Goal: Transaction & Acquisition: Obtain resource

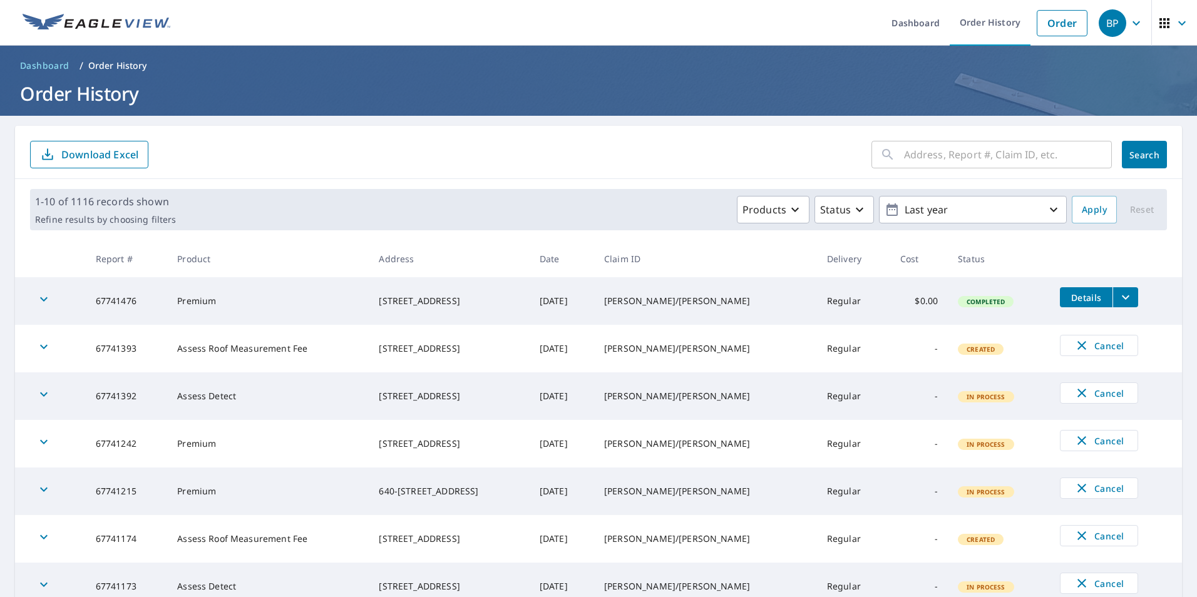
click at [1118, 294] on icon "filesDropdownBtn-67741476" at bounding box center [1125, 297] width 15 height 15
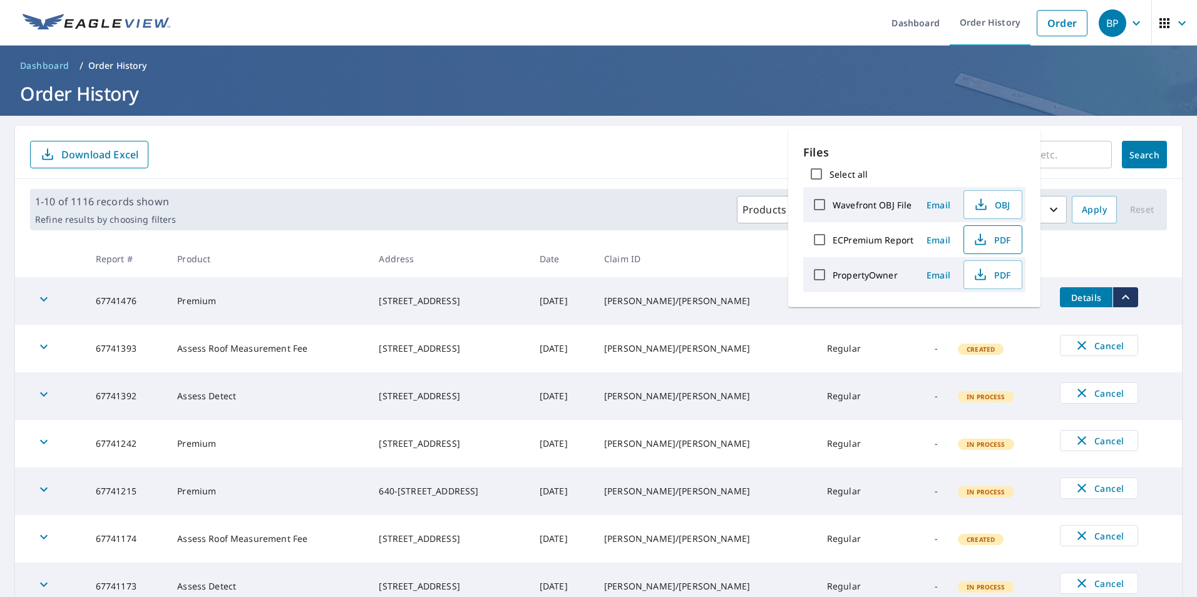
click at [1002, 241] on span "PDF" at bounding box center [992, 239] width 40 height 15
click at [1138, 293] on td "Details" at bounding box center [1116, 297] width 132 height 40
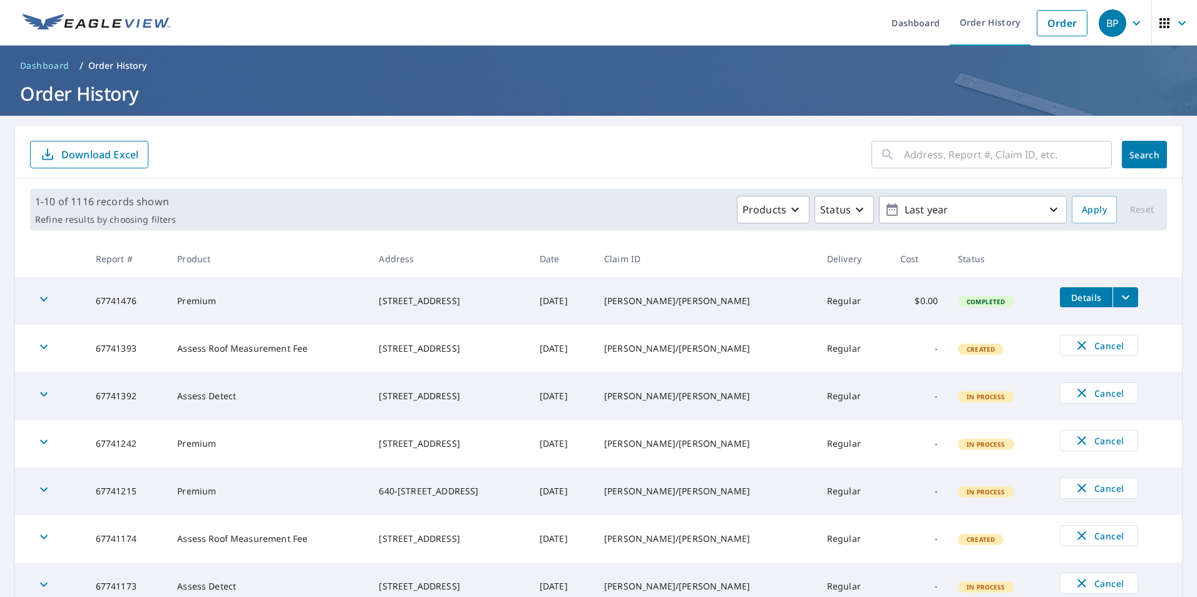
click at [1118, 298] on icon "filesDropdownBtn-67741476" at bounding box center [1125, 297] width 15 height 15
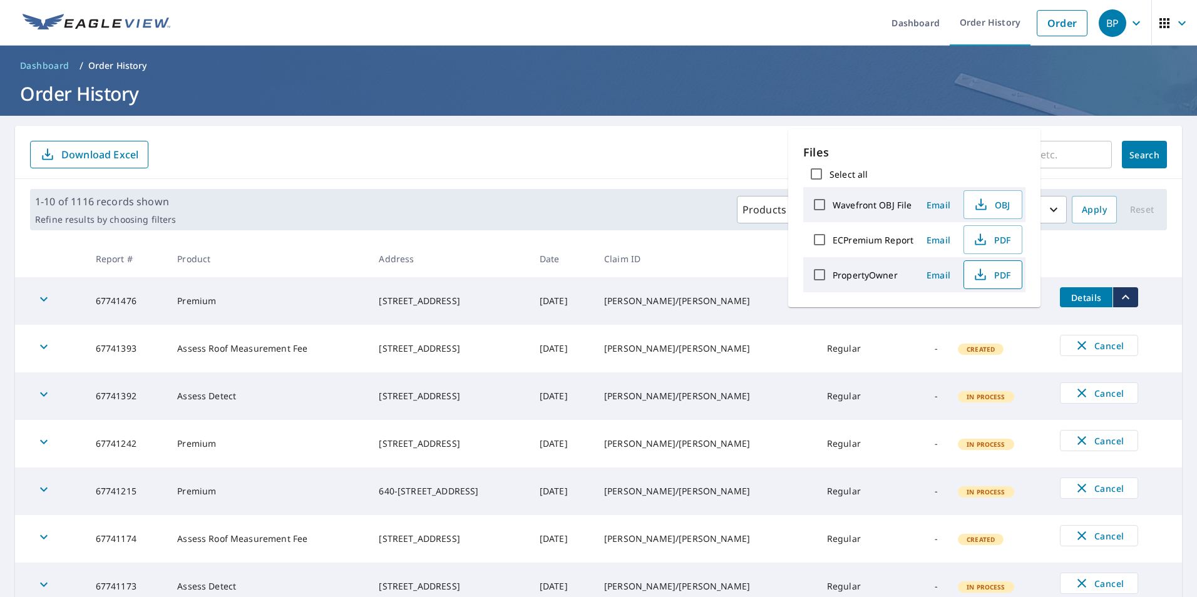
click at [986, 270] on icon "button" at bounding box center [980, 274] width 15 height 15
click at [118, 66] on p "Order History" at bounding box center [117, 65] width 59 height 13
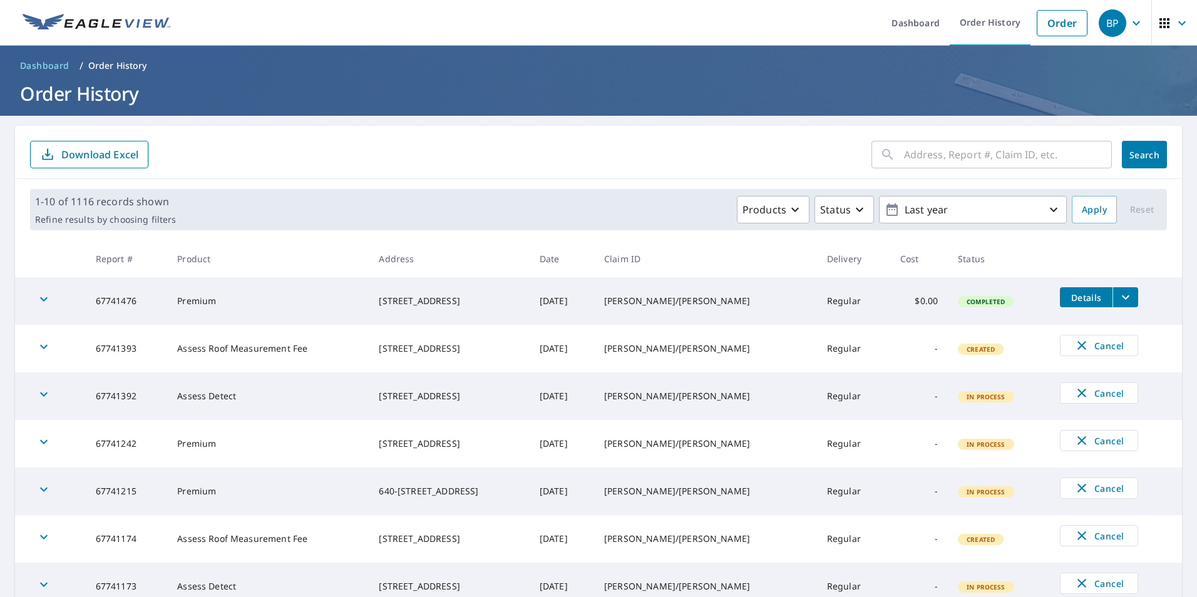
click at [111, 59] on p "Order History" at bounding box center [117, 65] width 59 height 13
click at [904, 21] on link "Dashboard" at bounding box center [916, 23] width 68 height 46
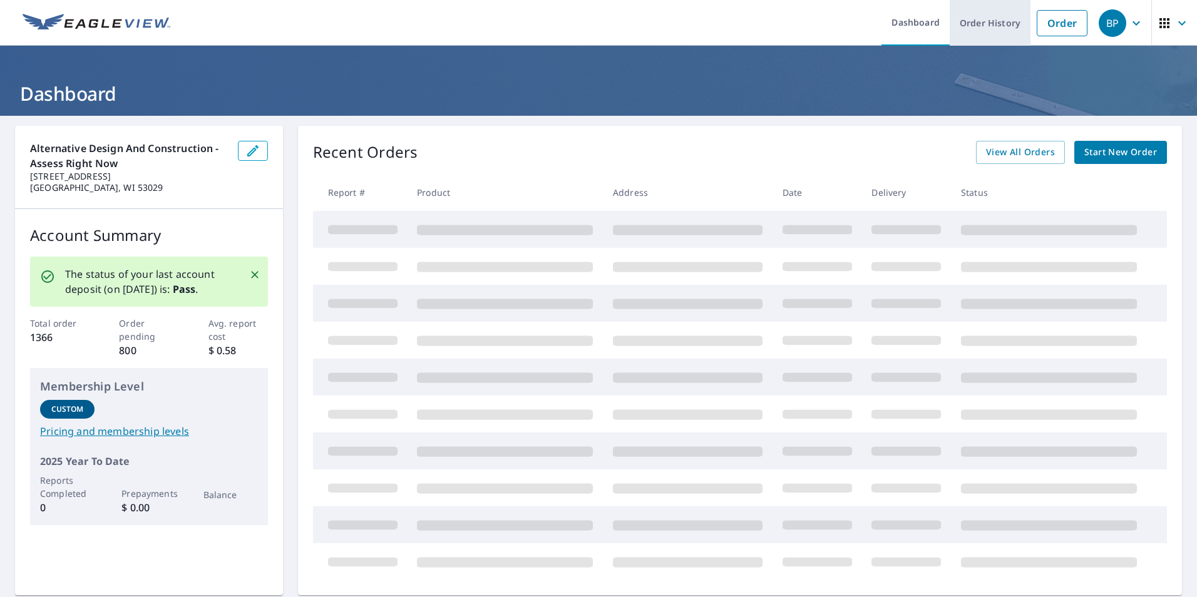
click at [1003, 23] on link "Order History" at bounding box center [990, 23] width 81 height 46
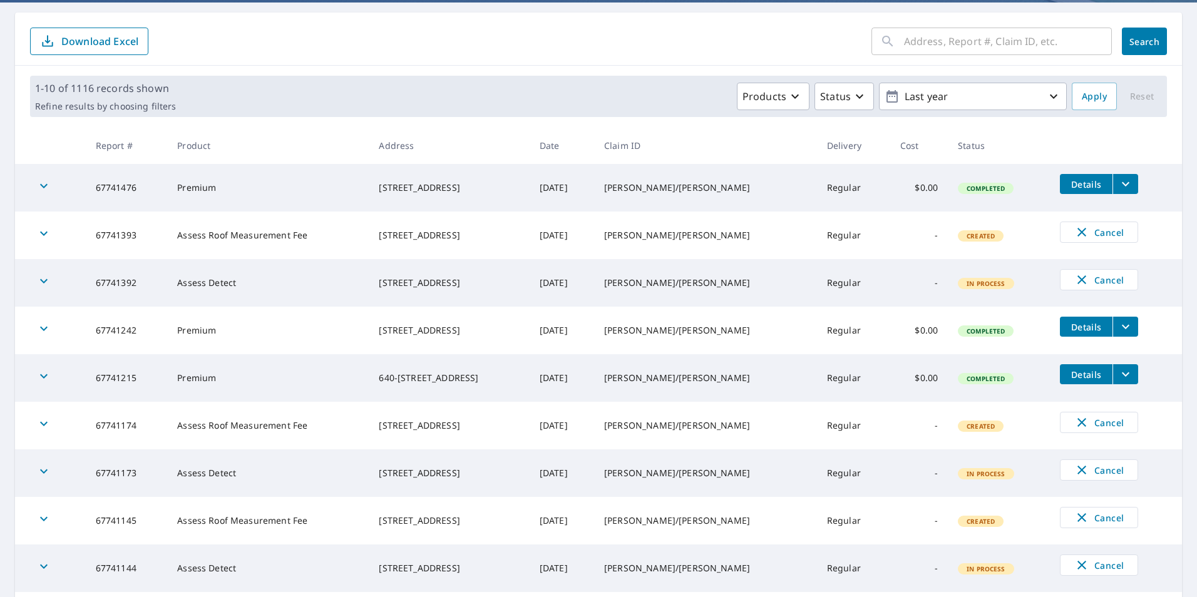
scroll to position [125, 0]
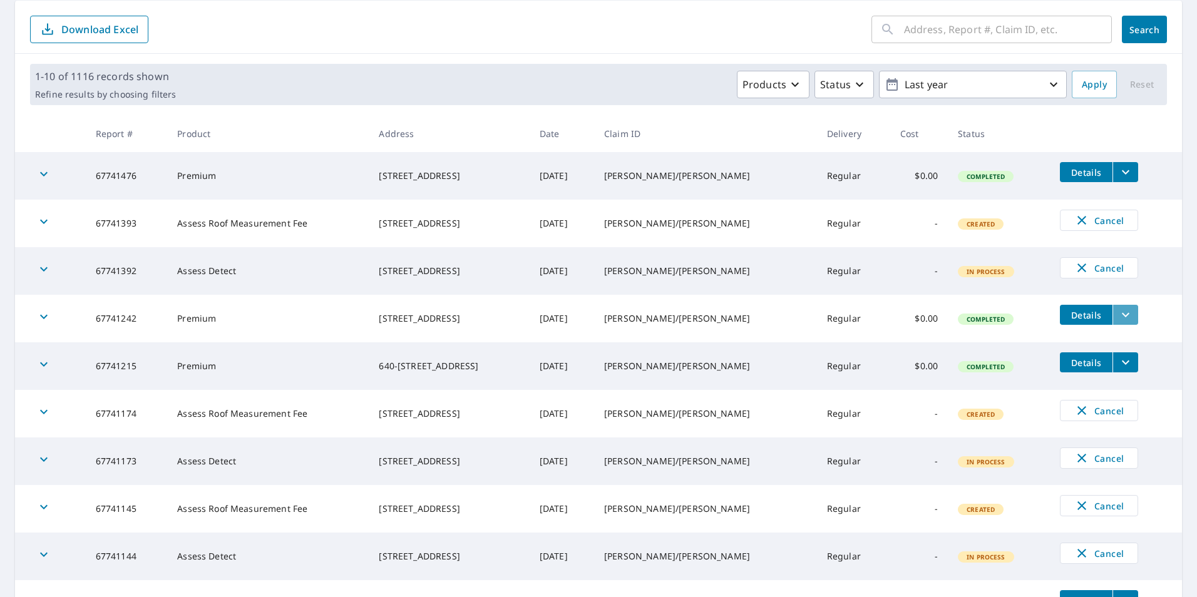
click at [1118, 313] on icon "filesDropdownBtn-67741242" at bounding box center [1125, 314] width 15 height 15
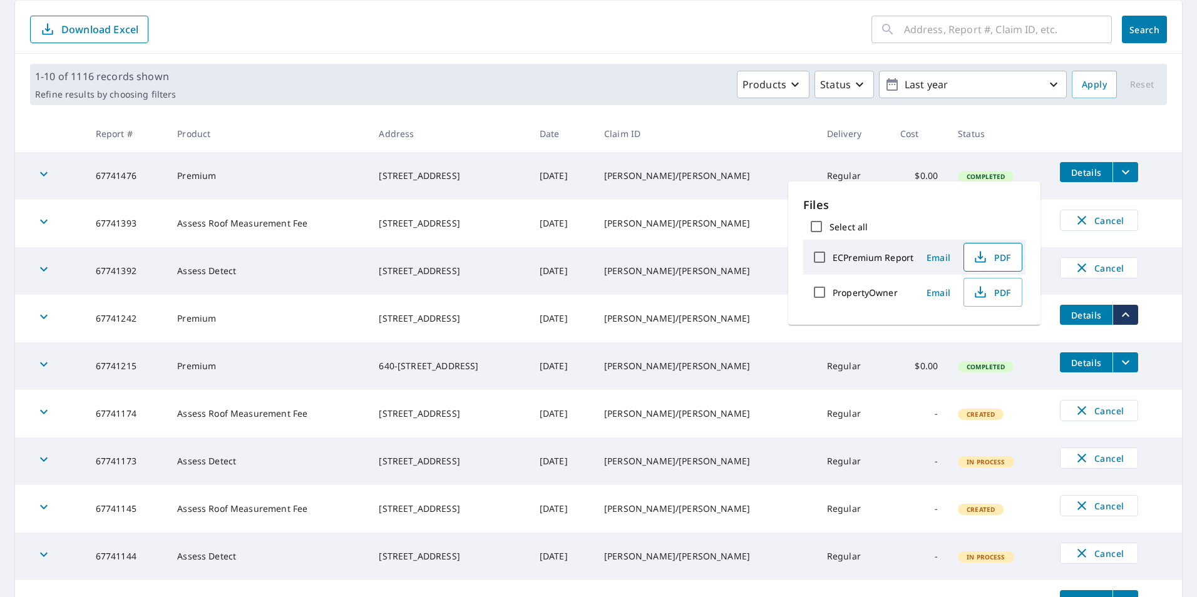
click at [996, 252] on span "PDF" at bounding box center [992, 257] width 40 height 15
click at [1118, 319] on icon "filesDropdownBtn-67741242" at bounding box center [1125, 314] width 15 height 15
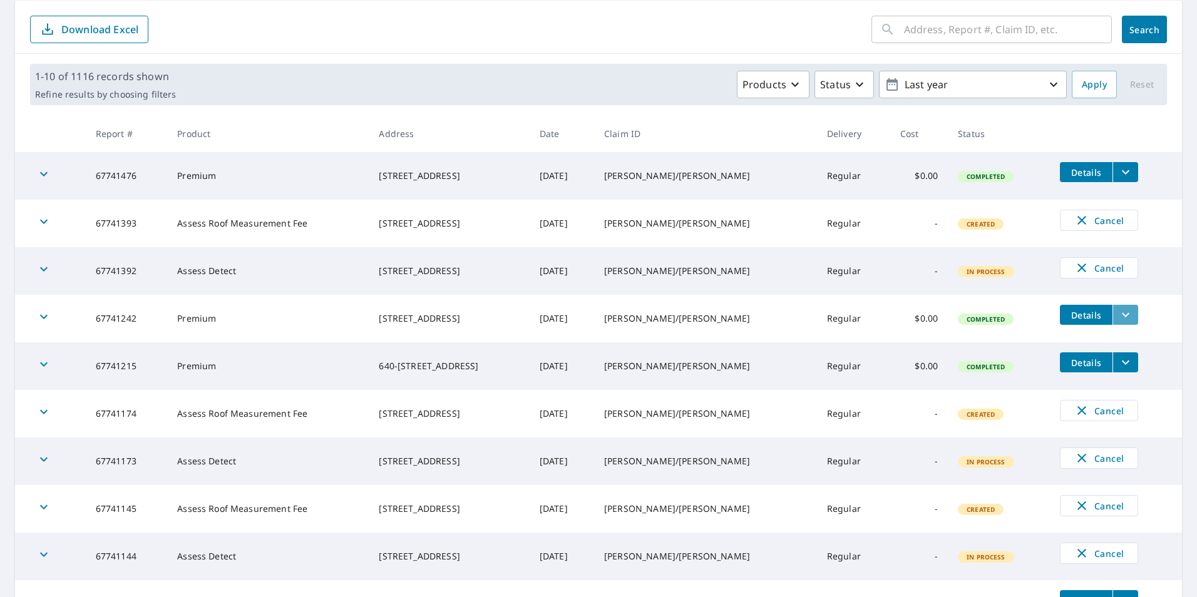
click at [1122, 315] on icon "filesDropdownBtn-67741242" at bounding box center [1126, 315] width 8 height 4
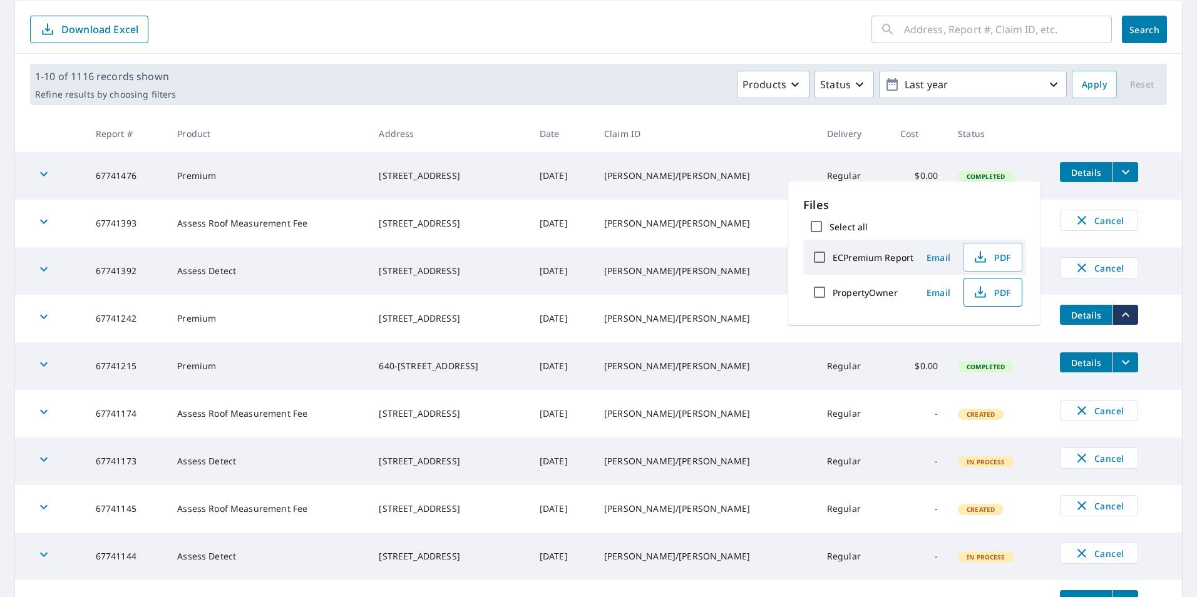
click at [994, 287] on span "PDF" at bounding box center [992, 292] width 40 height 15
click at [1118, 358] on icon "filesDropdownBtn-67741215" at bounding box center [1125, 362] width 15 height 15
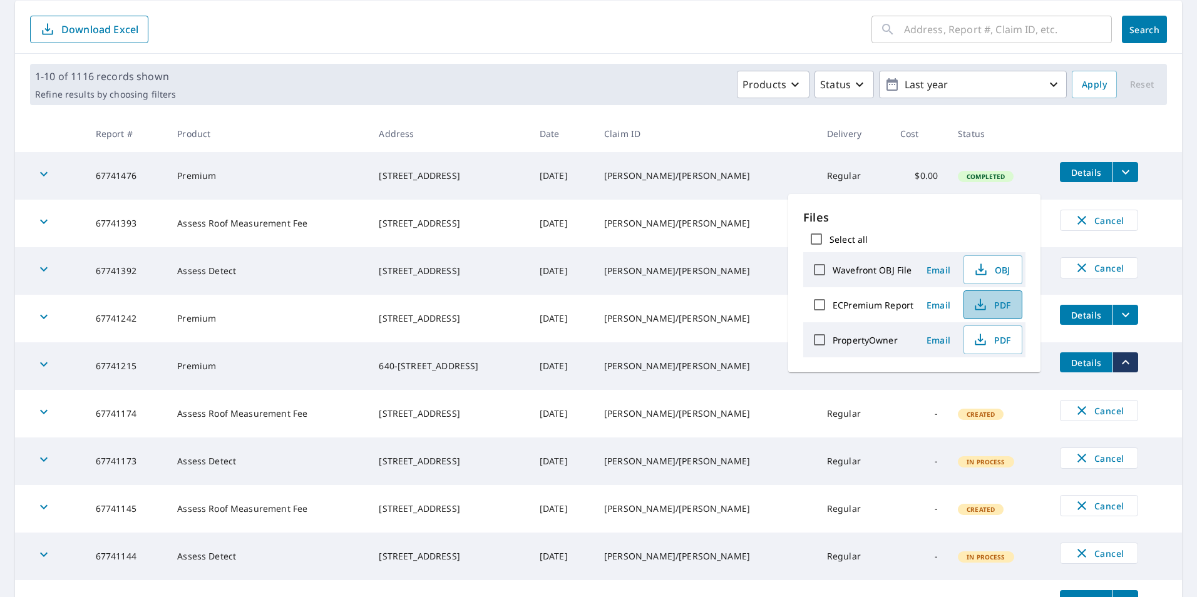
click at [988, 297] on span "PDF" at bounding box center [992, 304] width 40 height 15
click at [1118, 357] on icon "filesDropdownBtn-67741215" at bounding box center [1125, 362] width 15 height 15
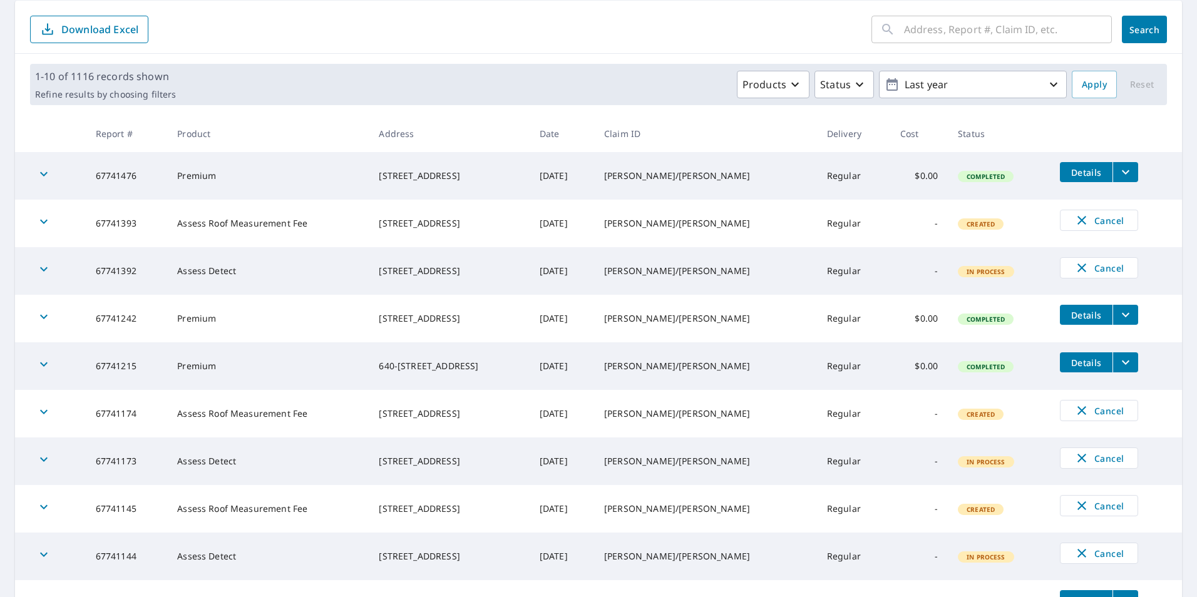
click at [1118, 357] on icon "filesDropdownBtn-67741215" at bounding box center [1125, 362] width 15 height 15
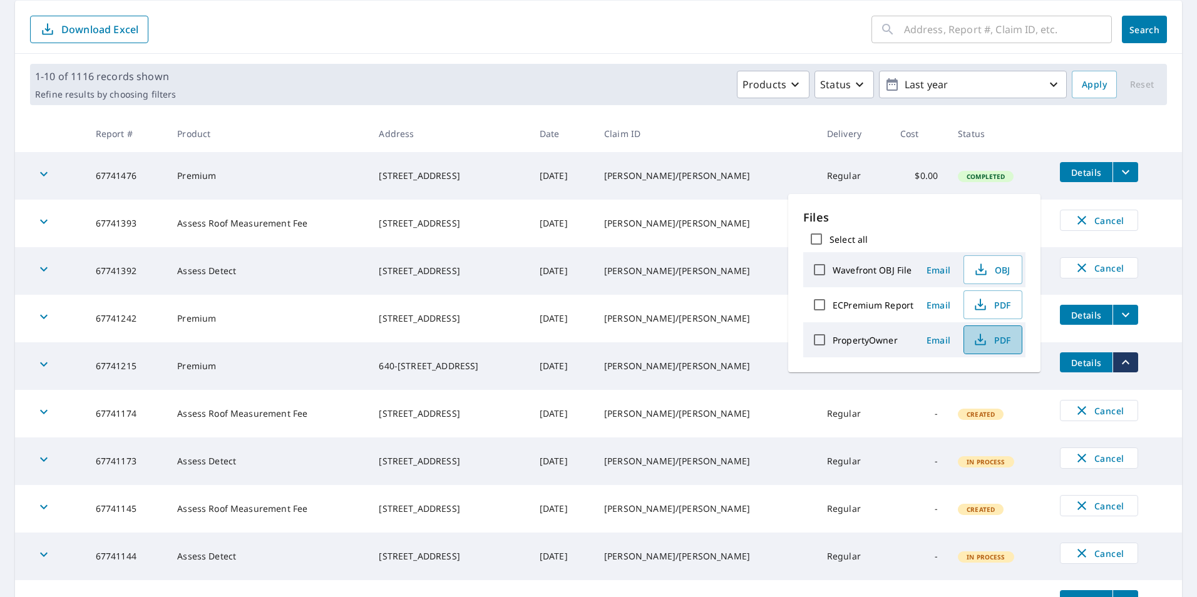
click at [986, 344] on icon "button" at bounding box center [980, 340] width 15 height 15
